Goal: Information Seeking & Learning: Learn about a topic

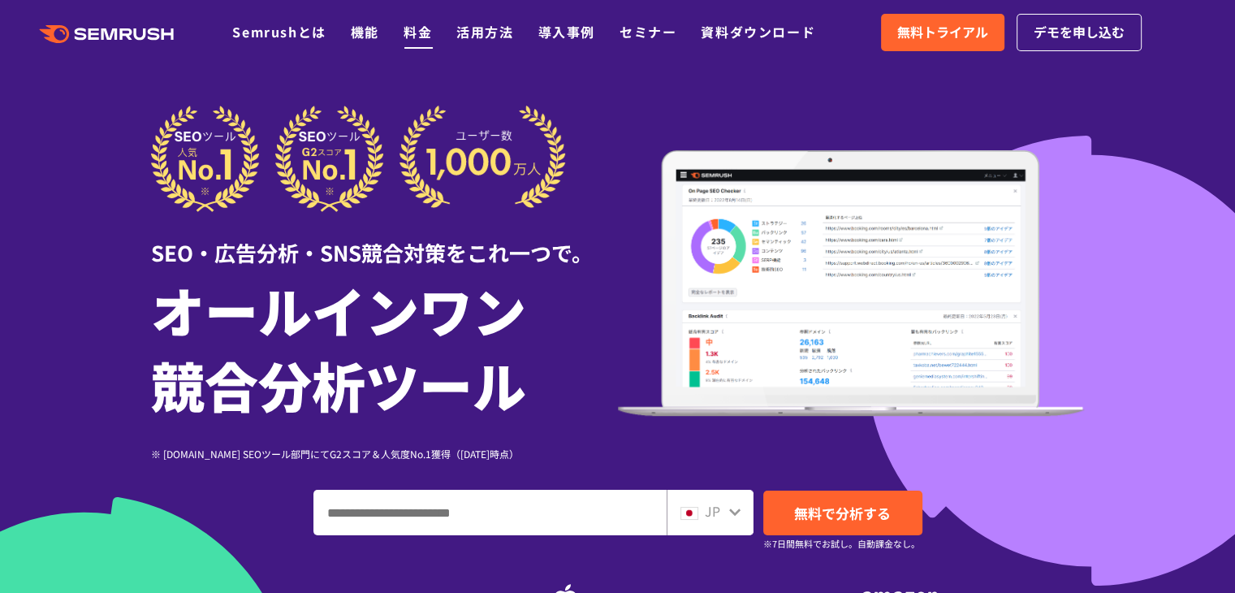
click at [425, 24] on link "料金" at bounding box center [417, 31] width 28 height 19
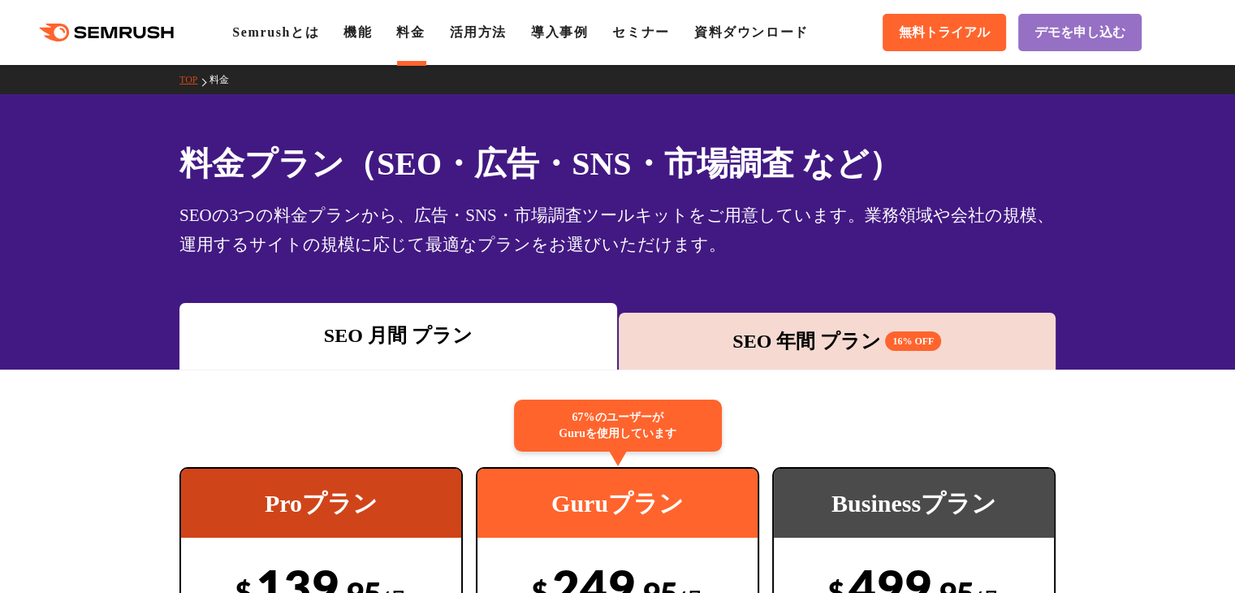
click at [761, 356] on div "SEO 年間 プラン 16% OFF" at bounding box center [838, 341] width 438 height 57
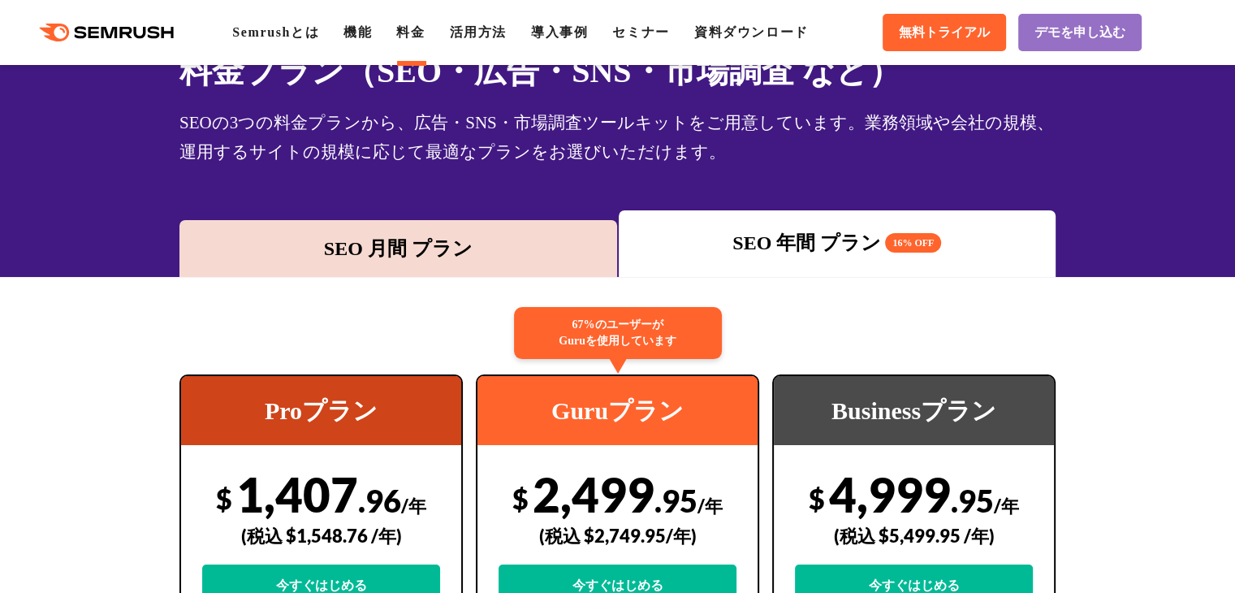
scroll to position [162, 0]
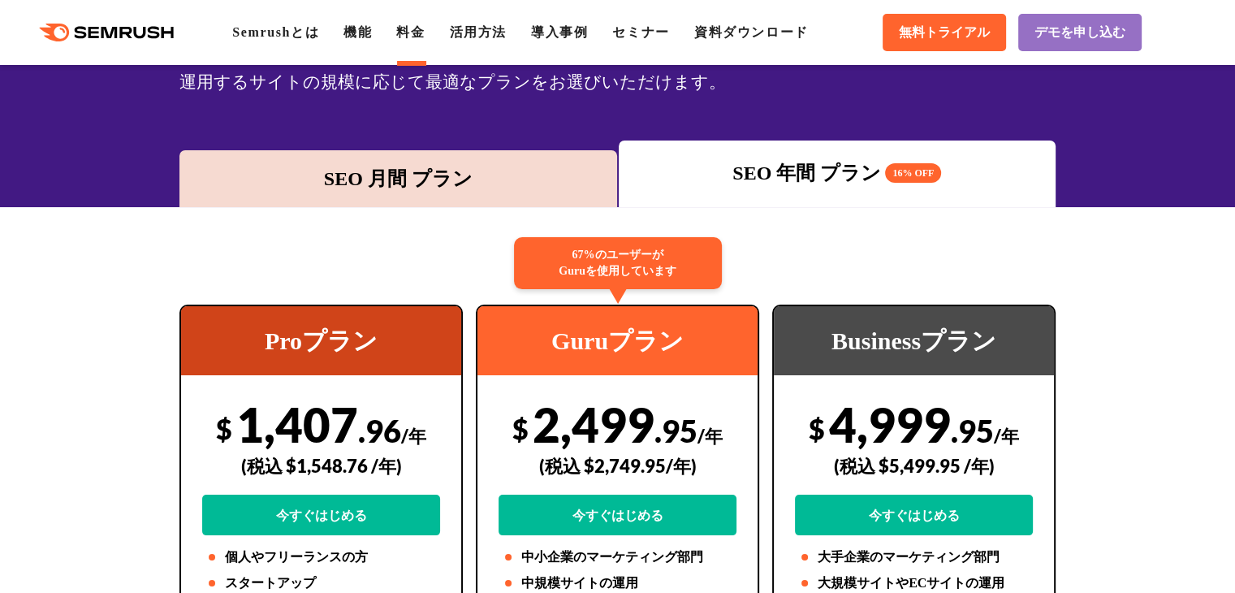
click at [432, 197] on div "SEO 月間 プラン" at bounding box center [398, 178] width 438 height 57
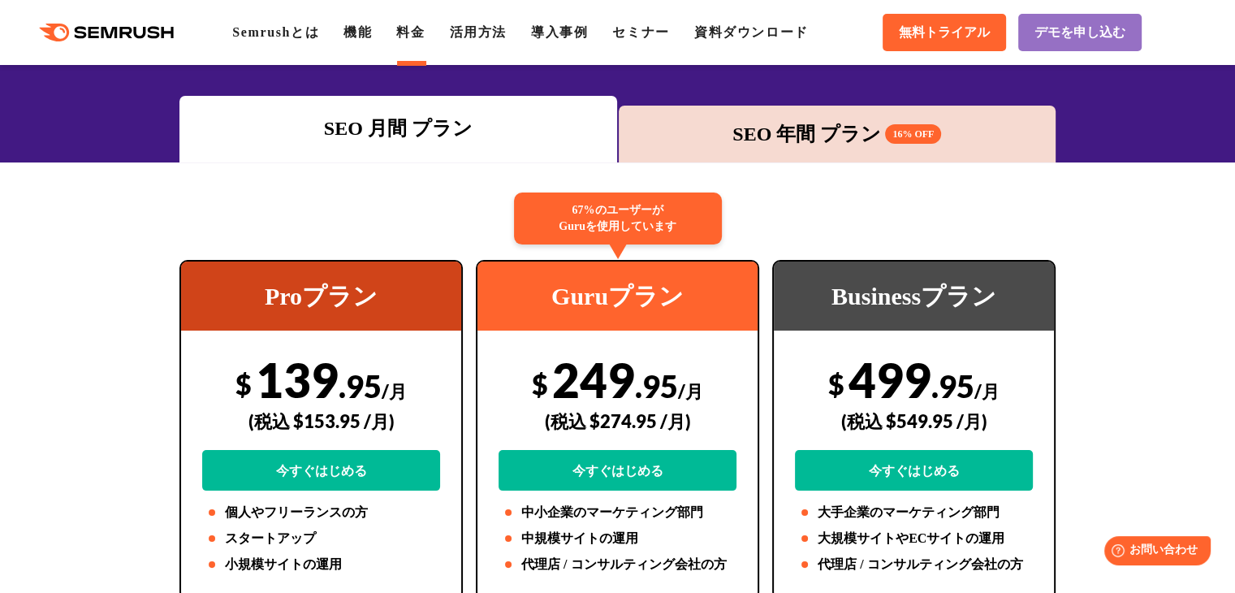
scroll to position [244, 0]
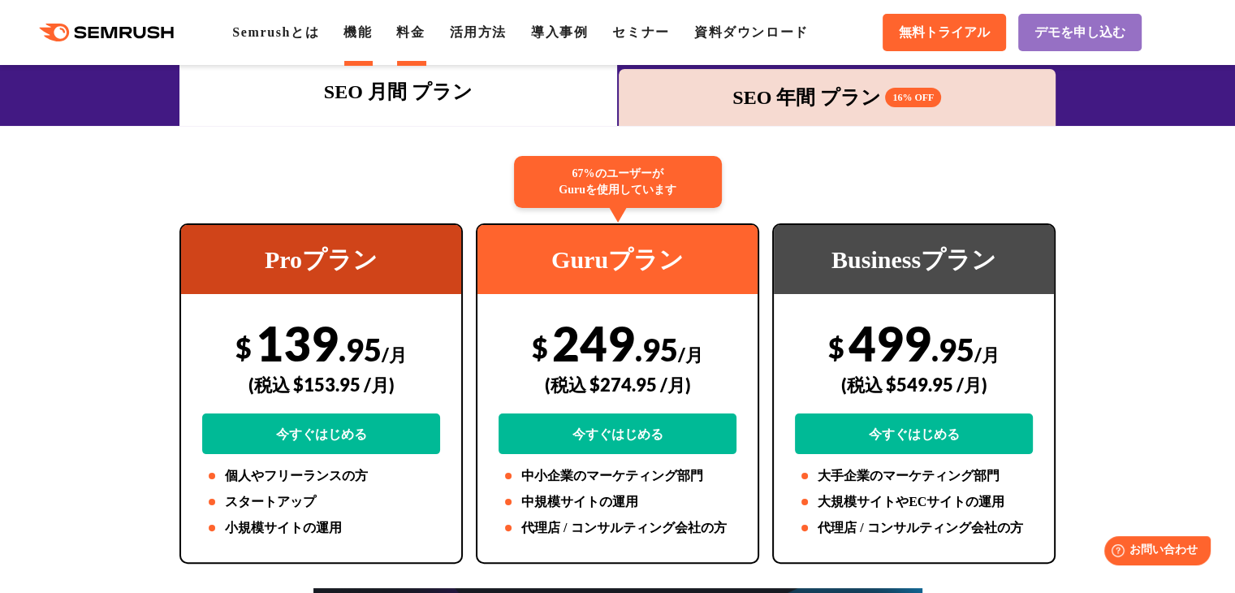
click at [372, 34] on link "機能" at bounding box center [357, 32] width 28 height 14
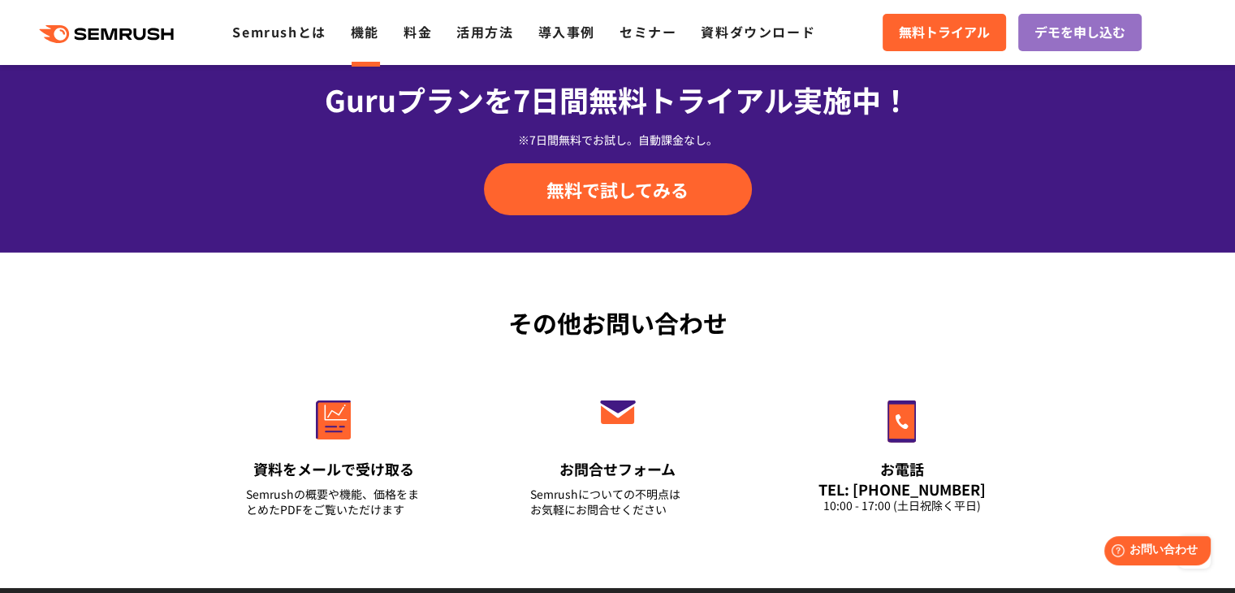
scroll to position [5358, 0]
